Goal: Find specific page/section: Find specific page/section

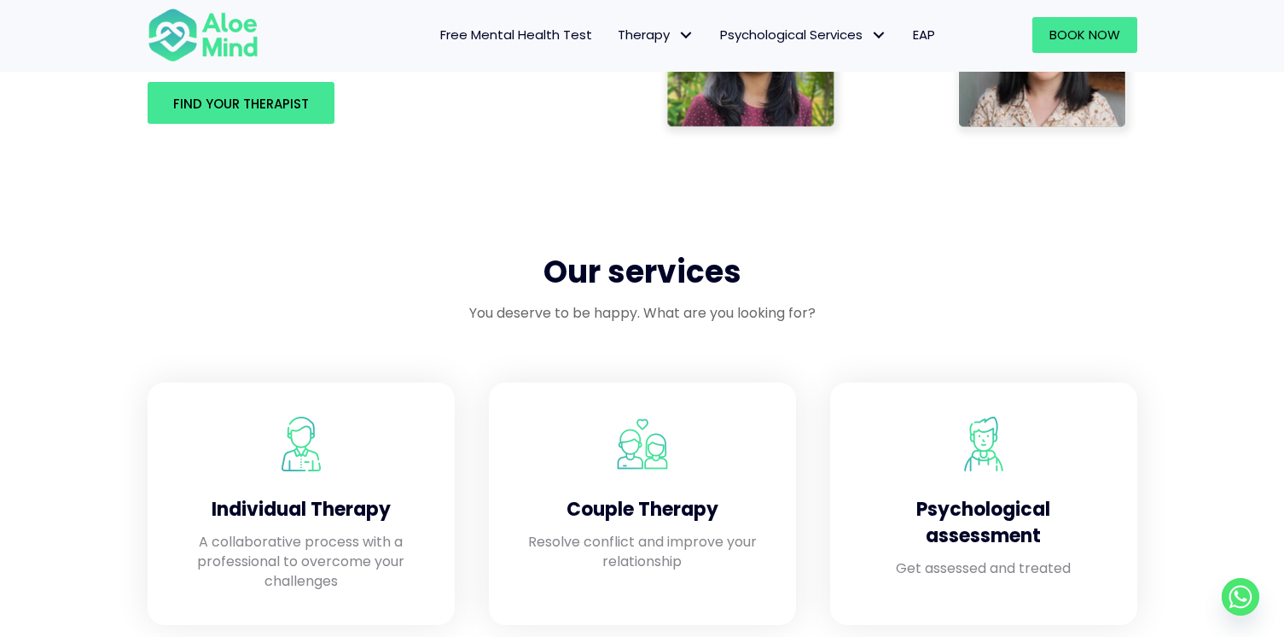
scroll to position [1176, 0]
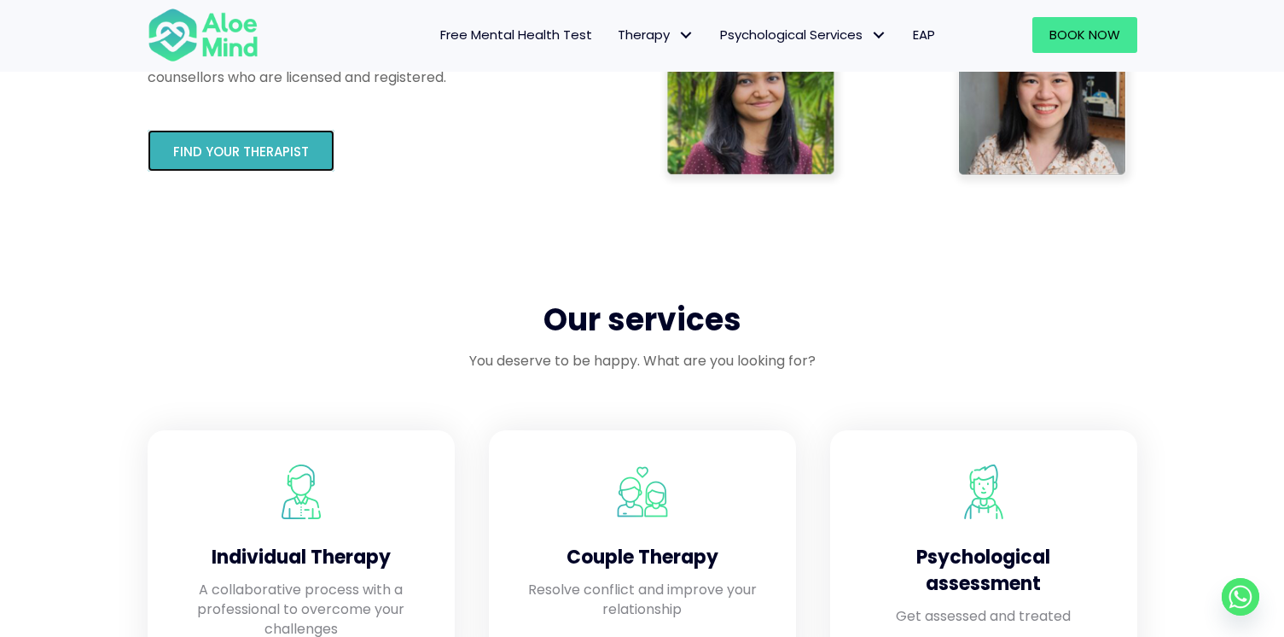
click at [303, 152] on span "Find your therapist" at bounding box center [241, 152] width 136 height 18
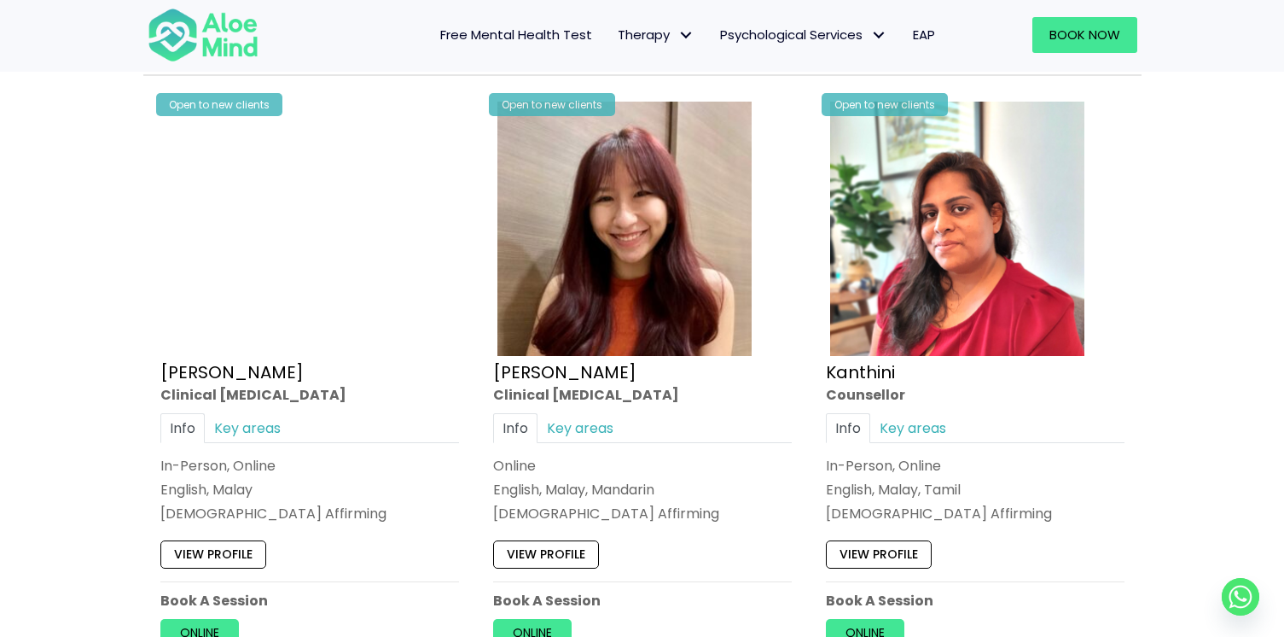
scroll to position [2150, 0]
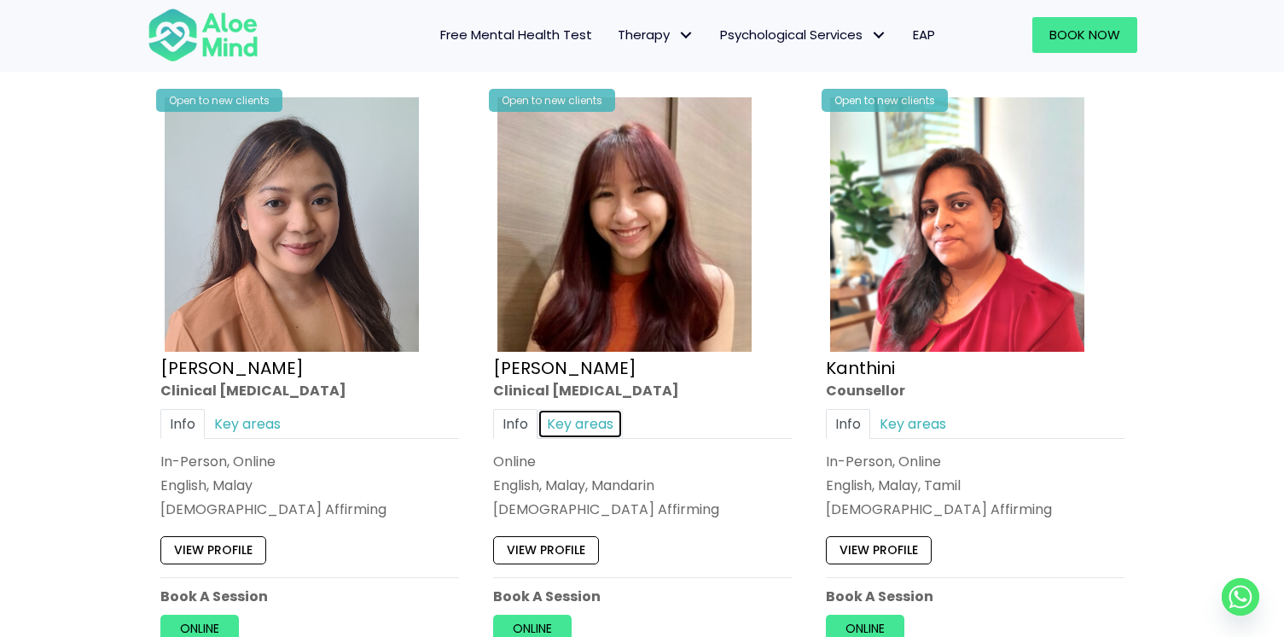
click at [584, 419] on link "Key areas" at bounding box center [580, 424] width 85 height 30
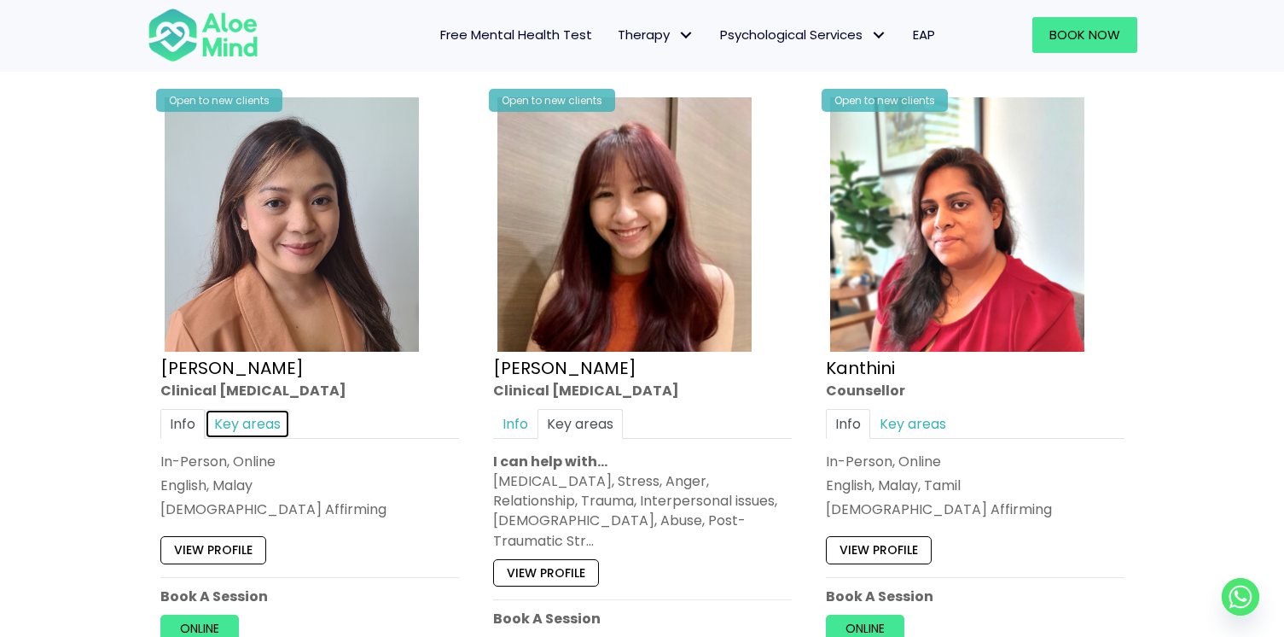
click at [259, 412] on link "Key areas" at bounding box center [247, 424] width 85 height 30
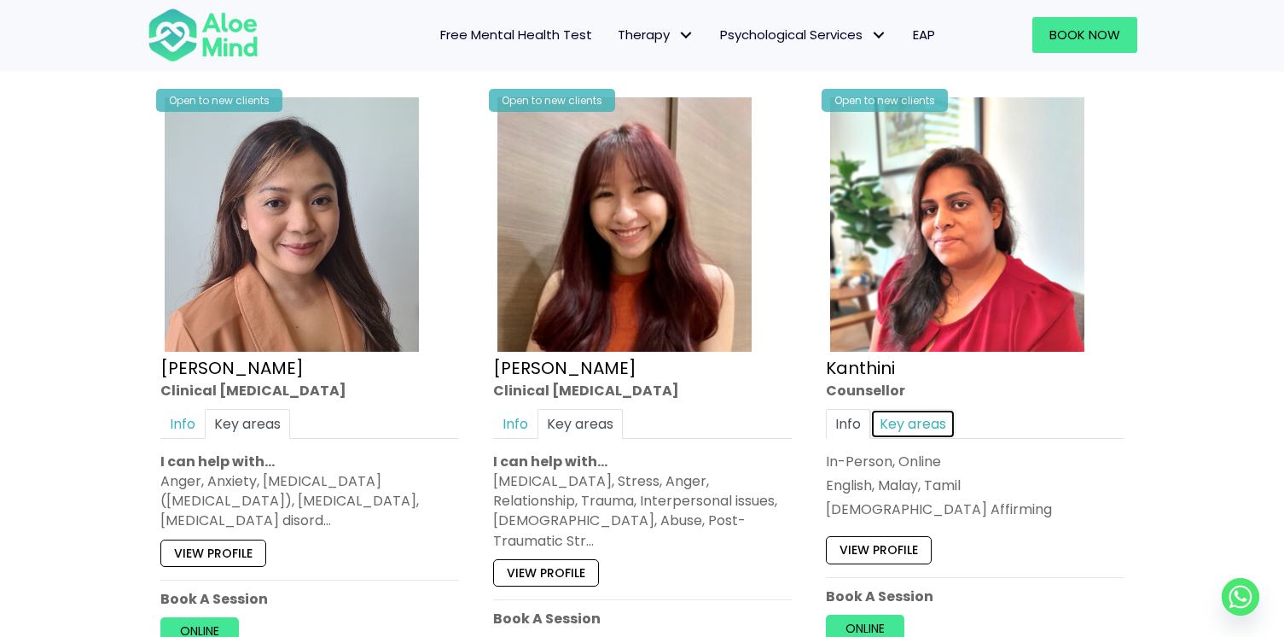
click at [908, 418] on link "Key areas" at bounding box center [912, 424] width 85 height 30
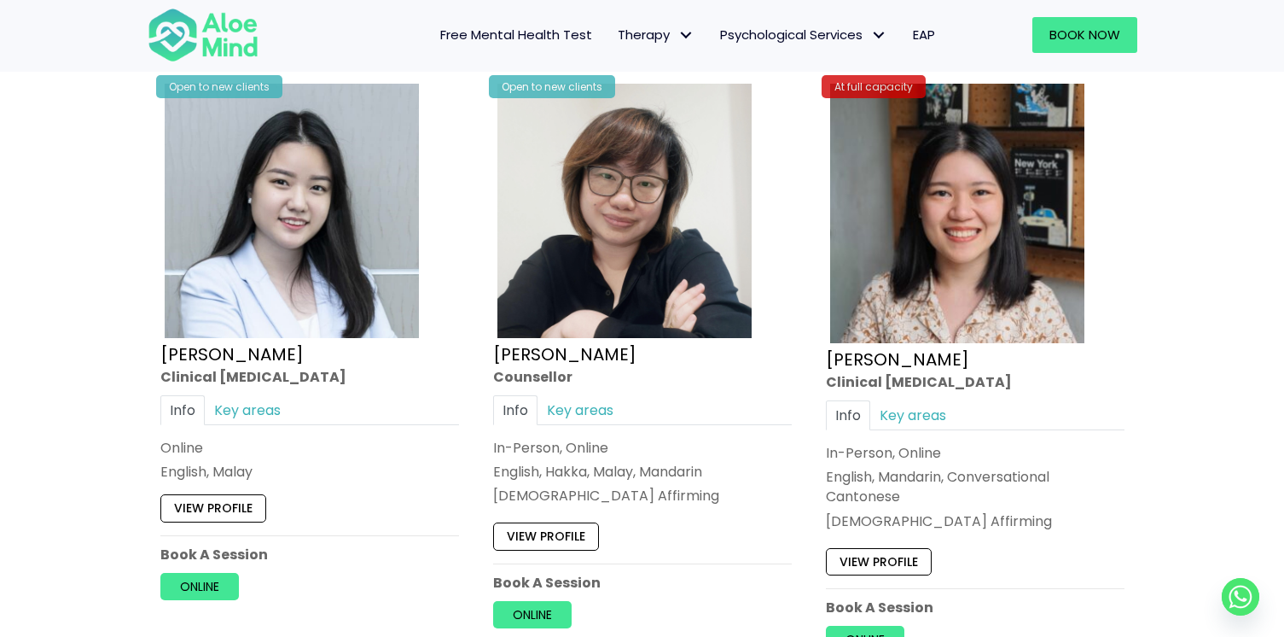
scroll to position [5317, 0]
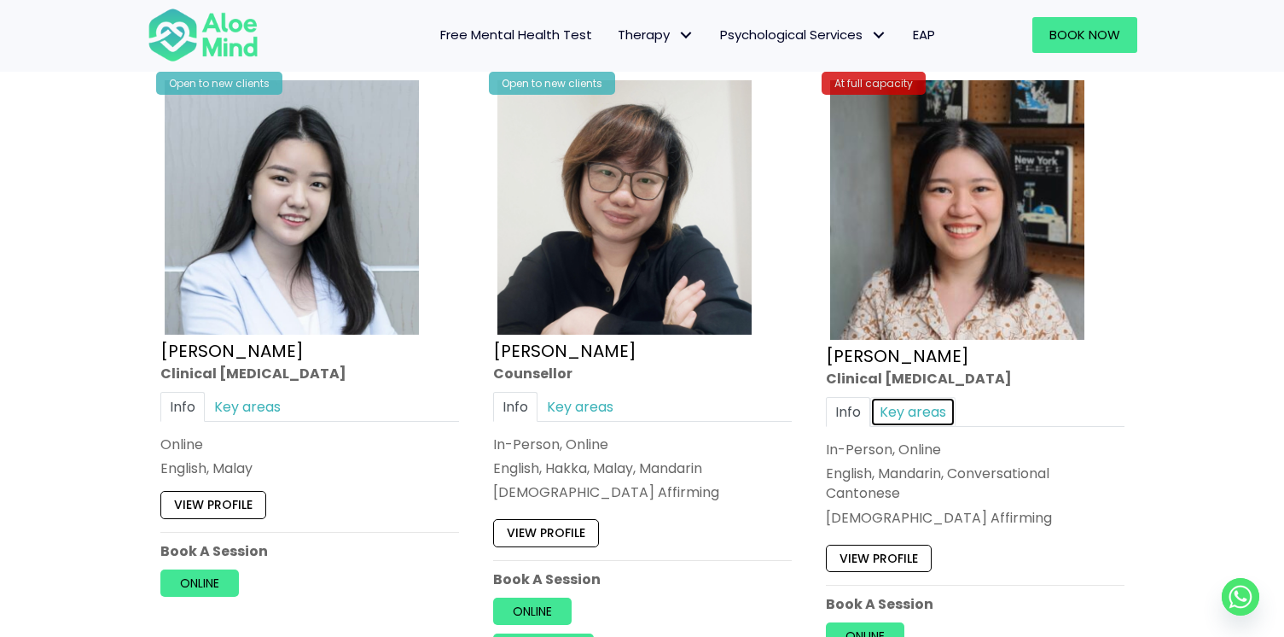
click at [905, 400] on link "Key areas" at bounding box center [912, 412] width 85 height 30
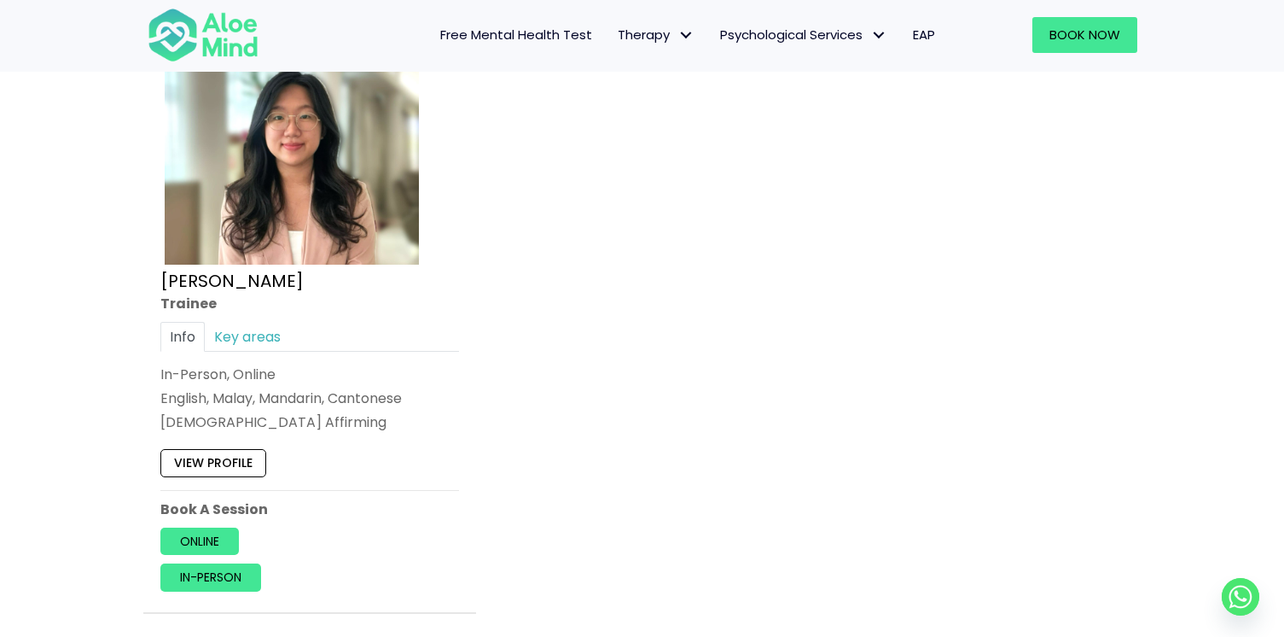
scroll to position [7242, 0]
